Goal: Information Seeking & Learning: Learn about a topic

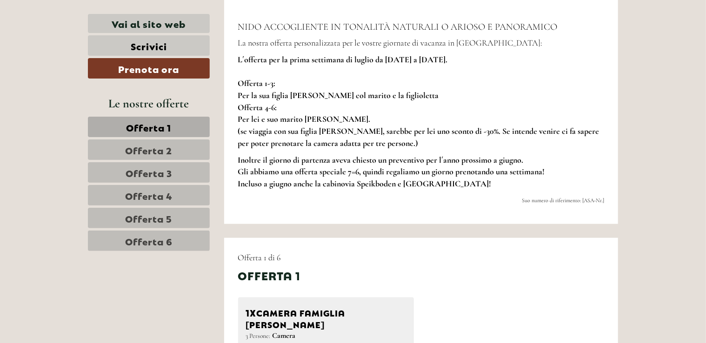
scroll to position [412, 0]
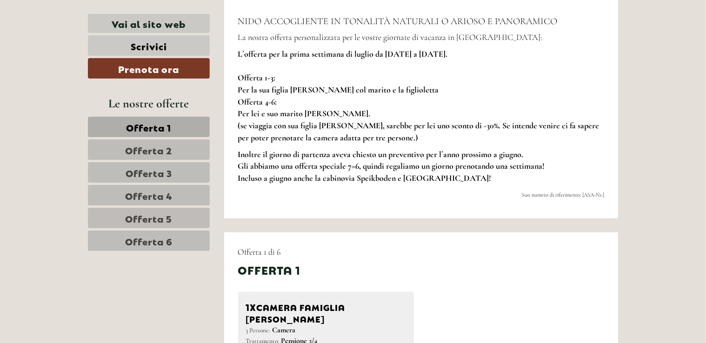
click at [168, 150] on span "Offerta 2" at bounding box center [149, 149] width 47 height 13
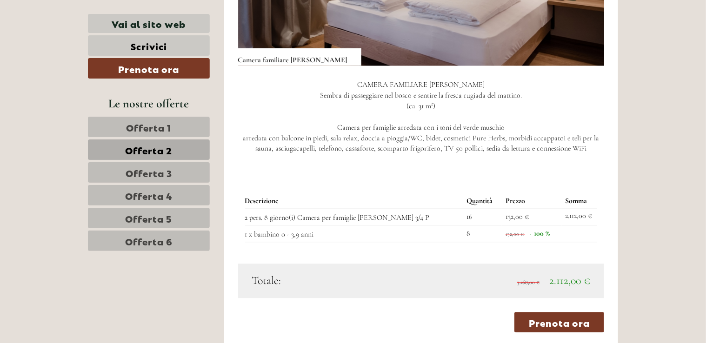
scroll to position [924, 0]
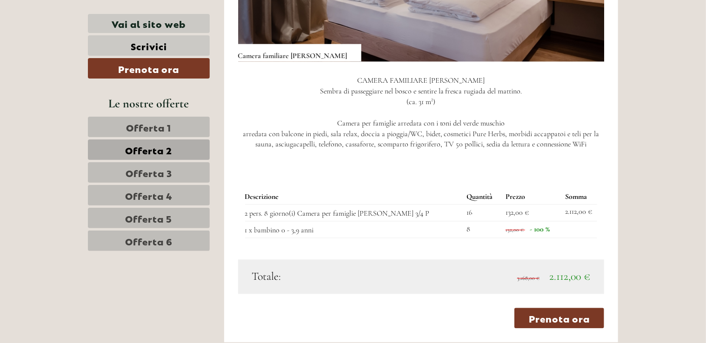
click at [139, 174] on span "Offerta 3" at bounding box center [149, 172] width 47 height 13
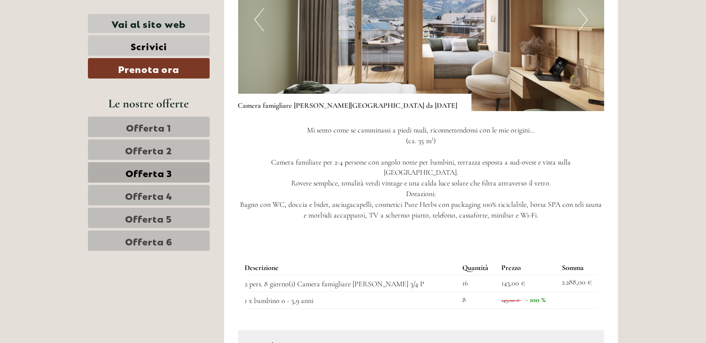
scroll to position [898, 0]
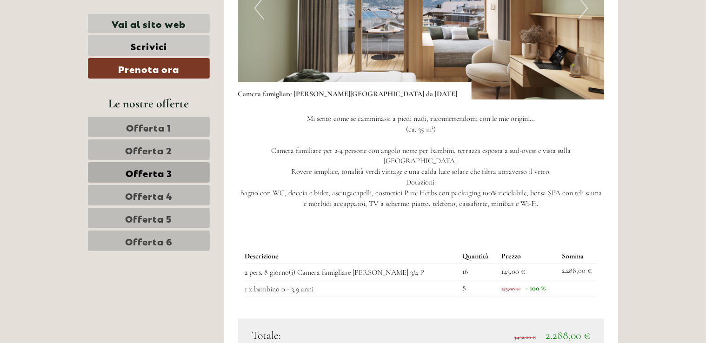
click at [178, 200] on link "Offerta 4" at bounding box center [149, 195] width 122 height 20
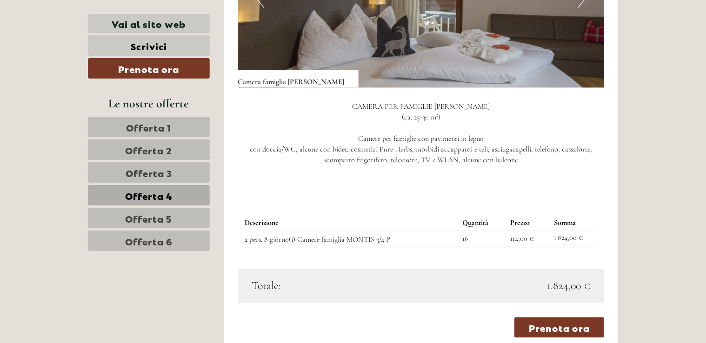
scroll to position [645, 0]
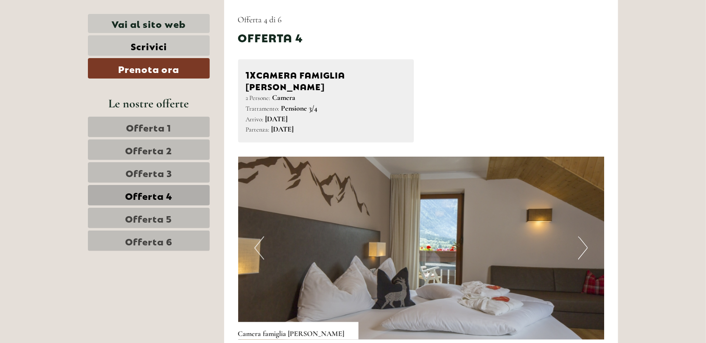
drag, startPoint x: 705, startPoint y: 82, endPoint x: 712, endPoint y: 105, distance: 23.8
click at [518, 113] on div "1x Camera famiglia [PERSON_NAME] 2 Persone: Camera Trattamento: Pensione 3/4 Ar…" at bounding box center [421, 102] width 381 height 84
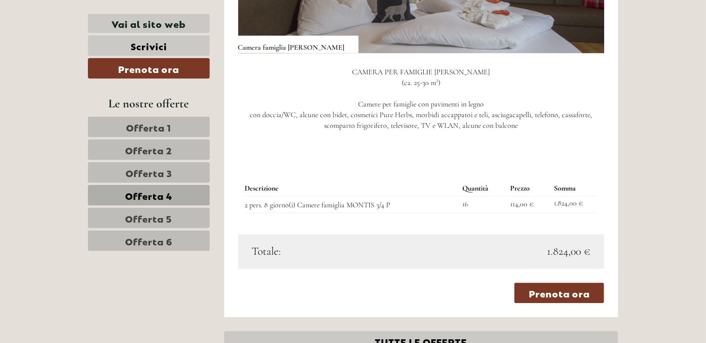
scroll to position [936, 0]
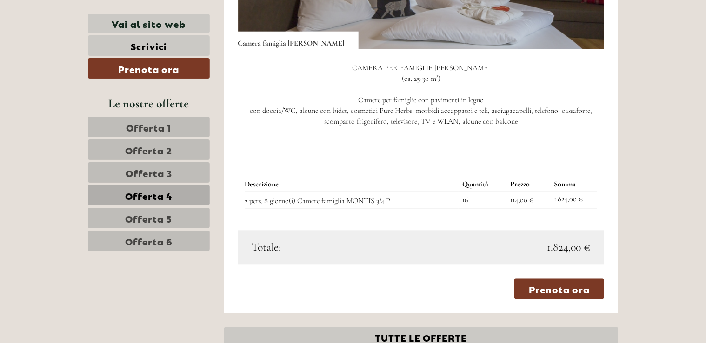
click at [168, 216] on span "Offerta 5" at bounding box center [149, 218] width 47 height 13
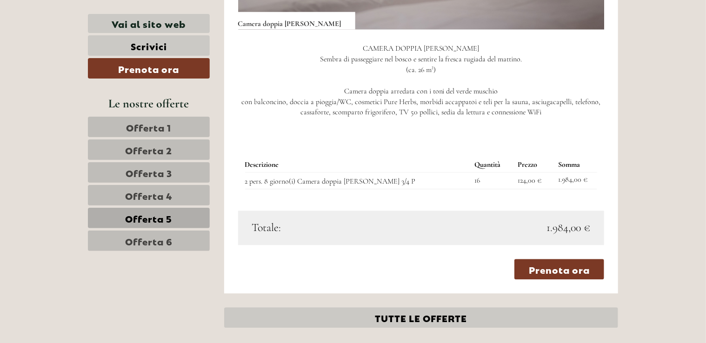
scroll to position [960, 0]
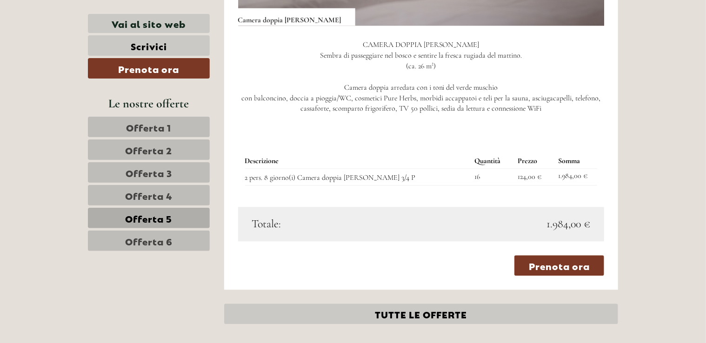
click at [176, 151] on link "Offerta 2" at bounding box center [149, 150] width 122 height 20
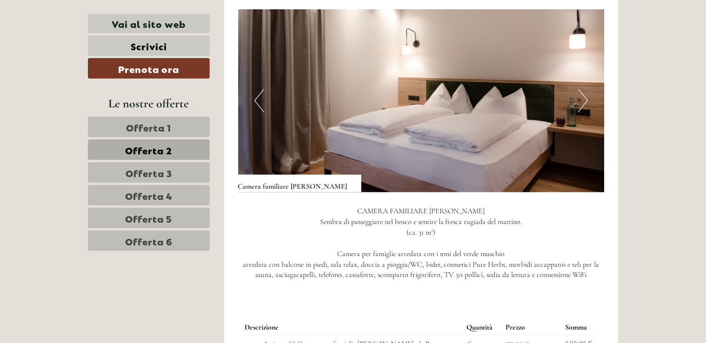
scroll to position [768, 0]
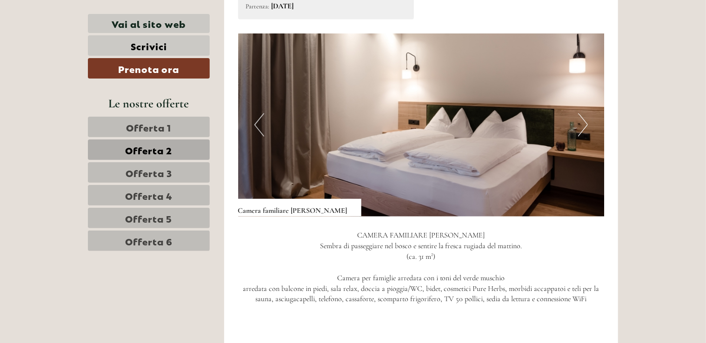
drag, startPoint x: 705, startPoint y: 99, endPoint x: 705, endPoint y: 107, distance: 8.4
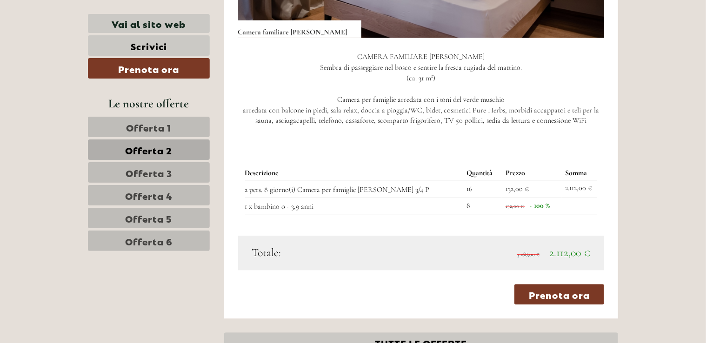
scroll to position [955, 0]
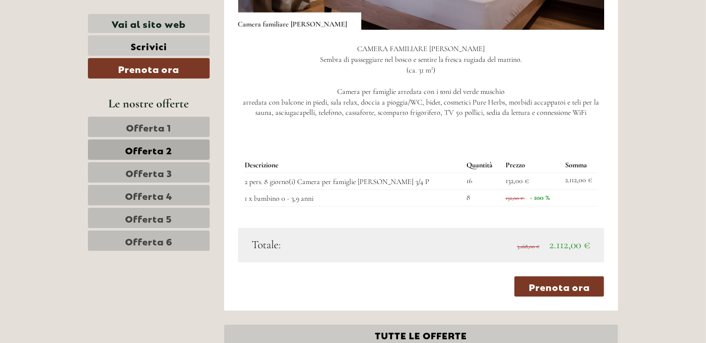
click at [175, 217] on link "Offerta 5" at bounding box center [149, 218] width 122 height 20
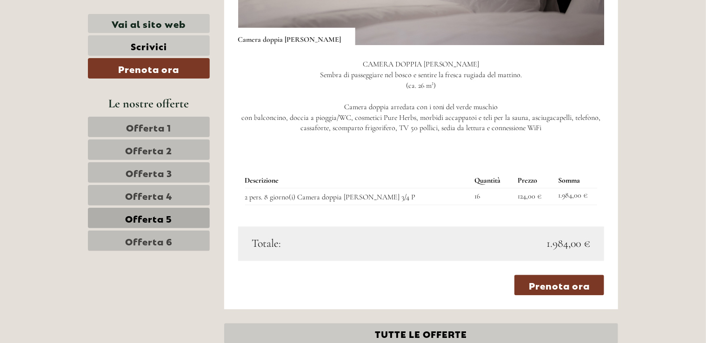
scroll to position [940, 0]
click at [161, 146] on span "Offerta 2" at bounding box center [149, 149] width 47 height 13
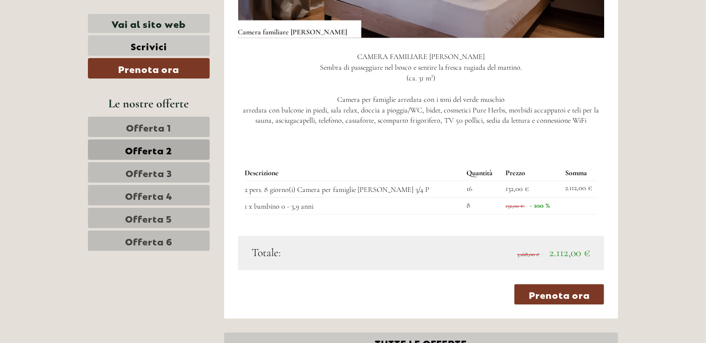
scroll to position [955, 0]
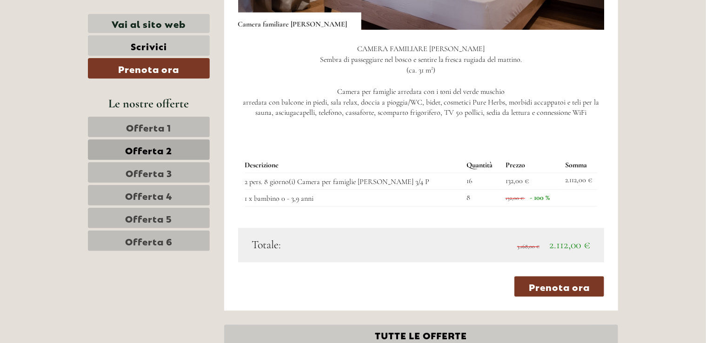
click at [181, 195] on link "Offerta 4" at bounding box center [149, 195] width 122 height 20
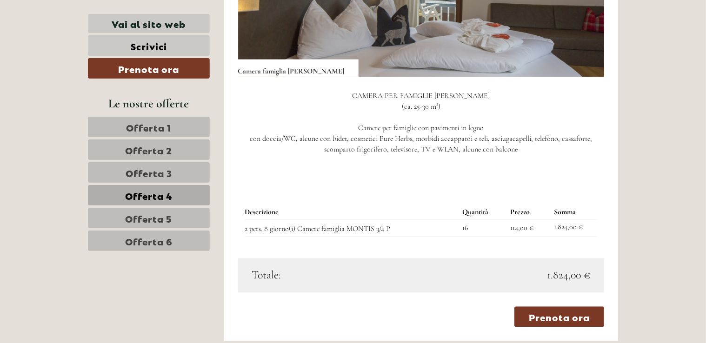
scroll to position [912, 0]
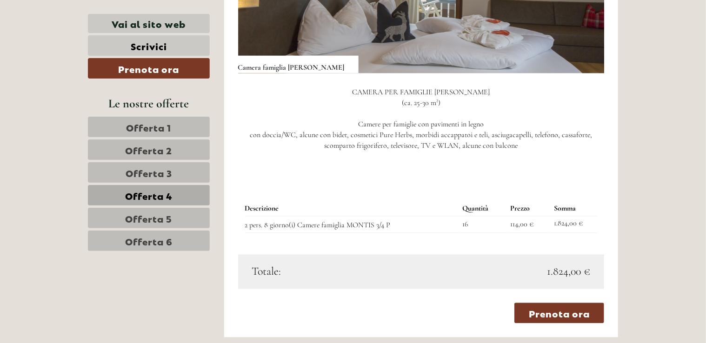
click at [141, 221] on span "Offerta 5" at bounding box center [149, 218] width 47 height 13
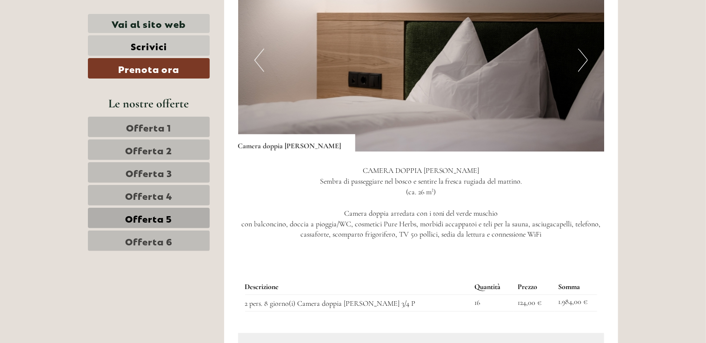
scroll to position [841, 0]
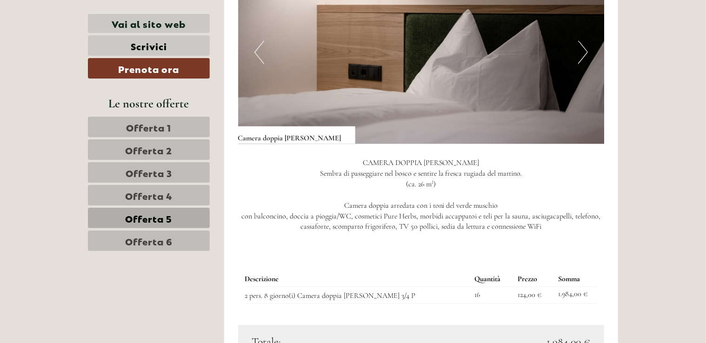
click at [162, 240] on span "Offerta 6" at bounding box center [148, 241] width 47 height 13
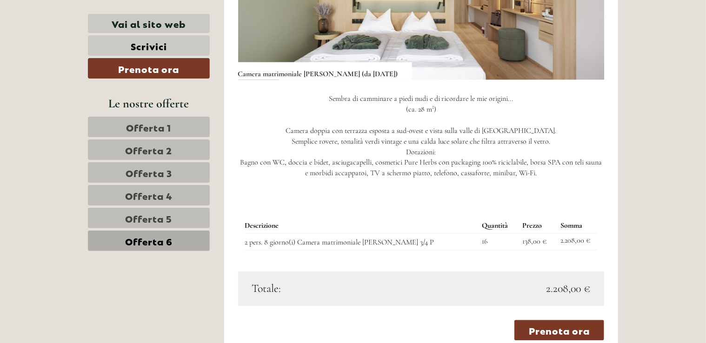
scroll to position [913, 0]
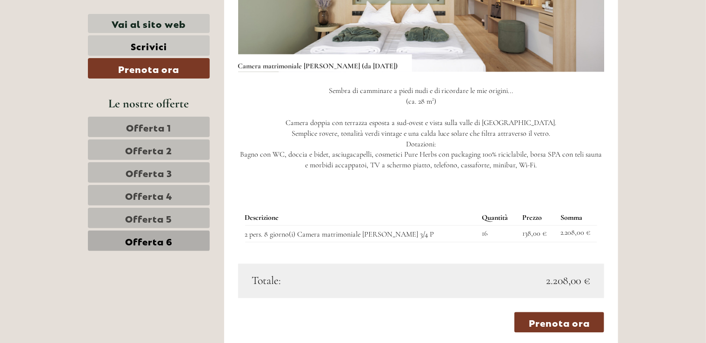
click at [160, 198] on span "Offerta 4" at bounding box center [148, 195] width 47 height 13
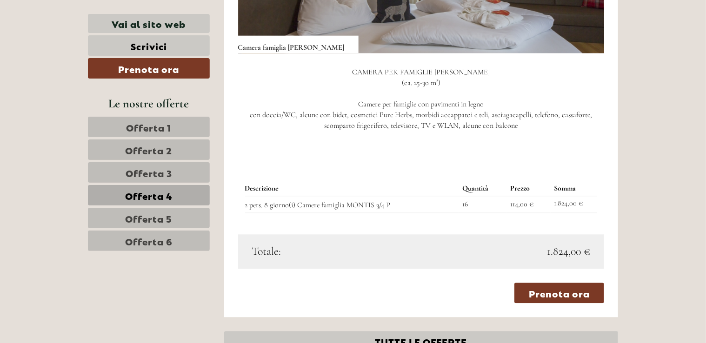
scroll to position [952, 0]
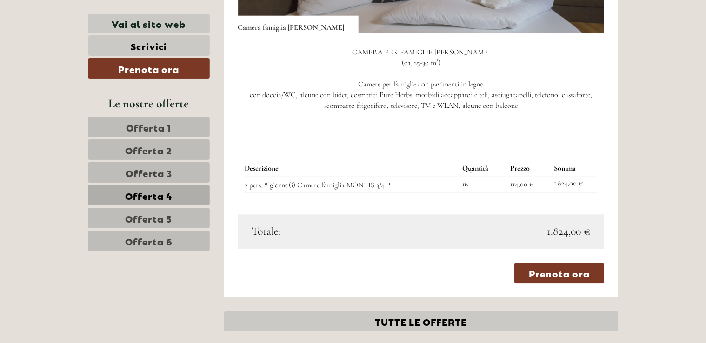
click at [160, 127] on span "Offerta 1" at bounding box center [149, 127] width 45 height 13
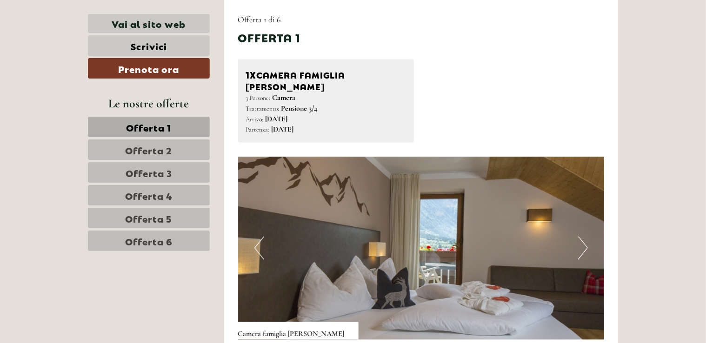
click at [177, 154] on link "Offerta 2" at bounding box center [149, 150] width 122 height 20
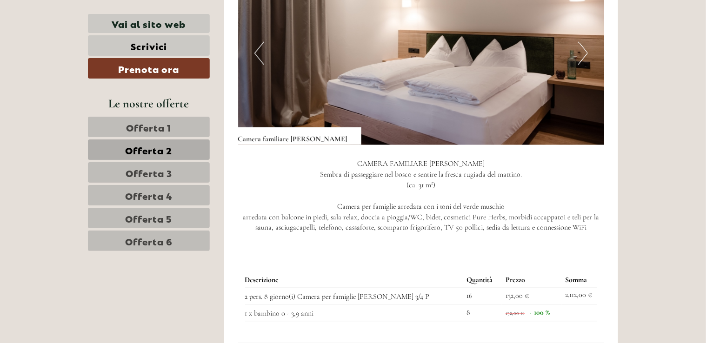
scroll to position [876, 0]
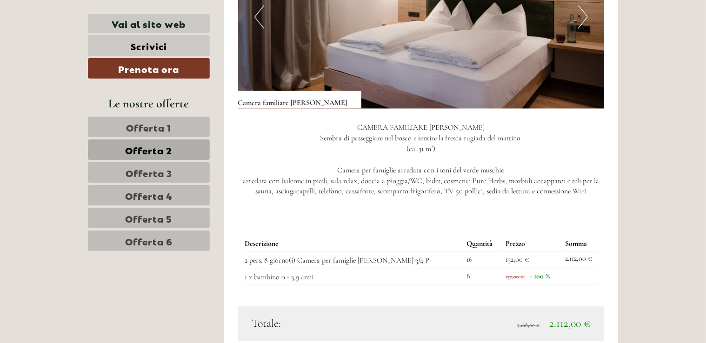
click at [191, 172] on link "Offerta 3" at bounding box center [149, 172] width 122 height 20
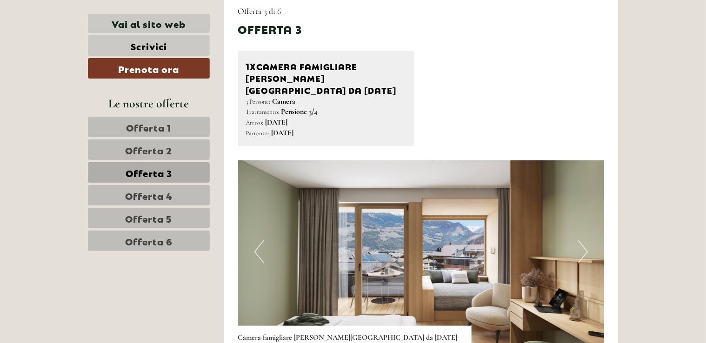
scroll to position [645, 0]
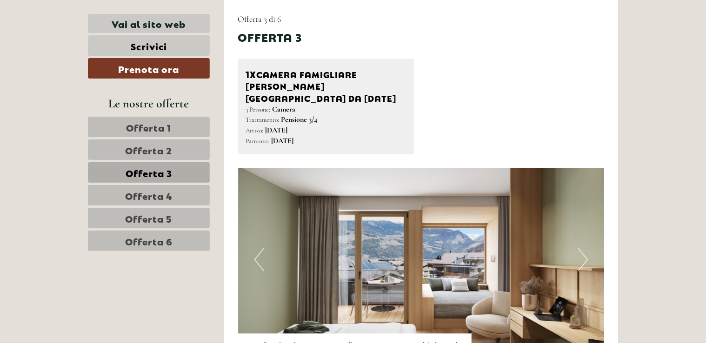
click at [172, 128] on link "Offerta 1" at bounding box center [149, 127] width 122 height 20
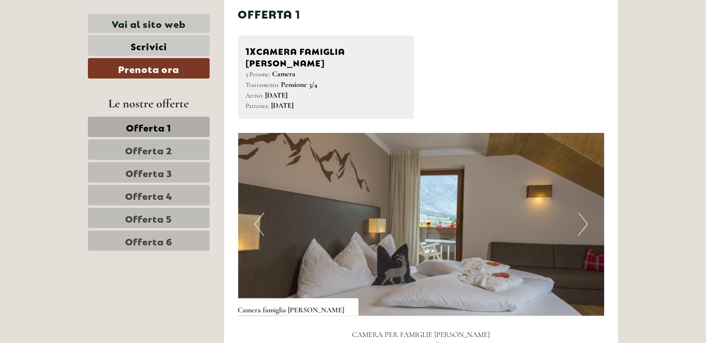
scroll to position [641, 0]
